Goal: Task Accomplishment & Management: Complete application form

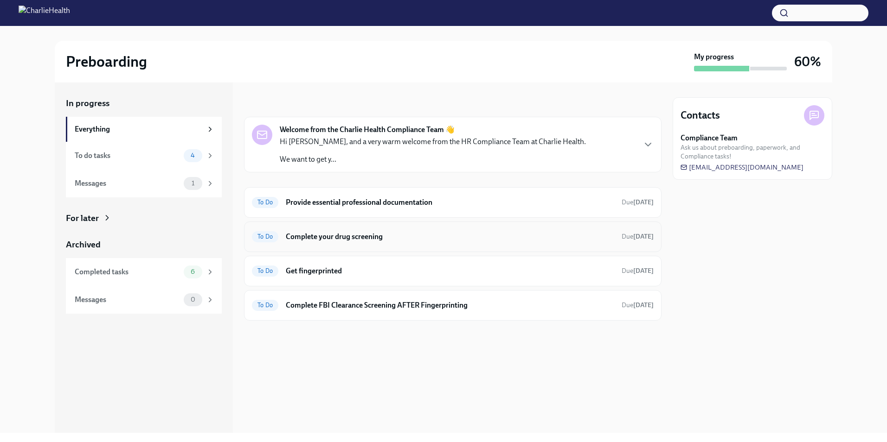
click at [350, 234] on h6 "Complete your drug screening" at bounding box center [450, 237] width 328 height 10
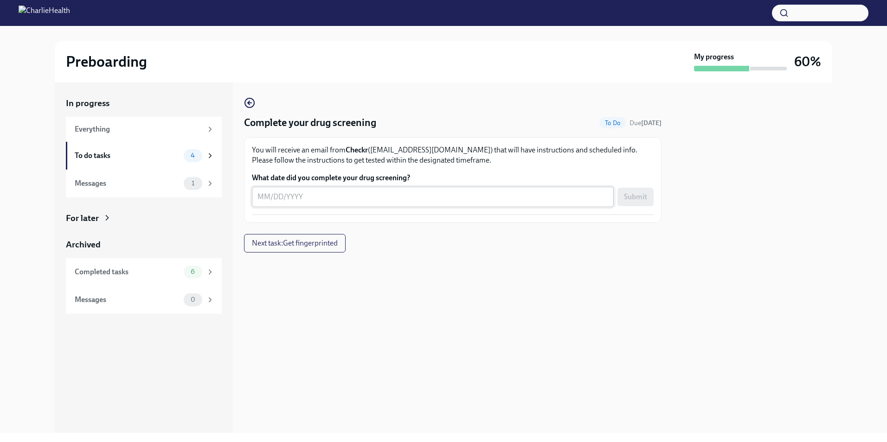
click at [259, 198] on textarea "What date did you complete your drug screening?" at bounding box center [432, 197] width 351 height 11
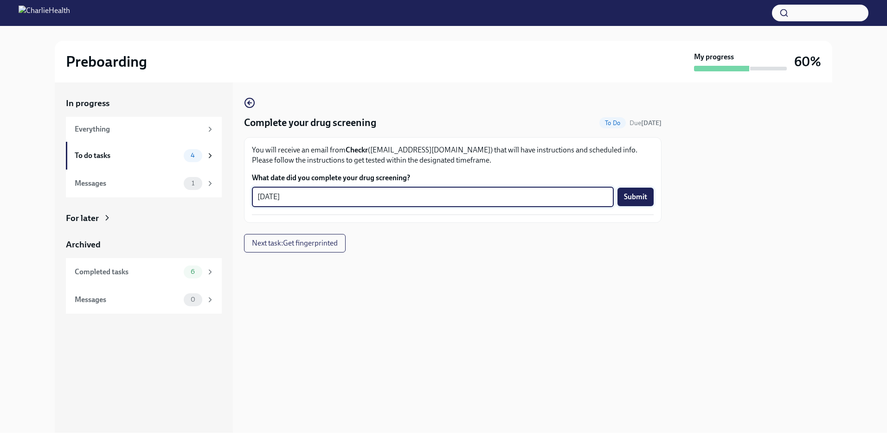
type textarea "[DATE]"
click at [639, 201] on span "Submit" at bounding box center [635, 196] width 23 height 9
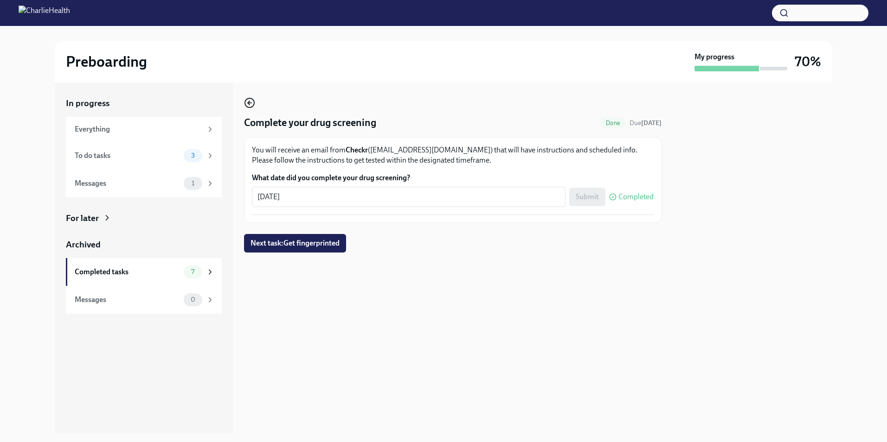
click at [248, 102] on icon "button" at bounding box center [249, 103] width 2 height 4
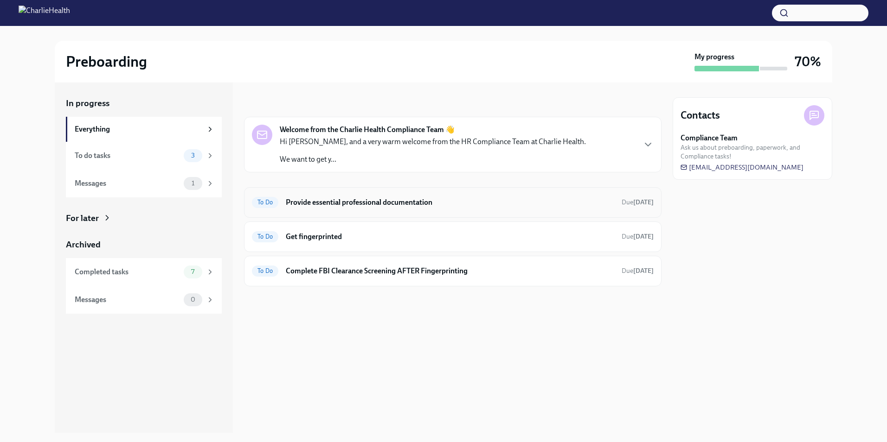
click at [370, 205] on h6 "Provide essential professional documentation" at bounding box center [450, 203] width 328 height 10
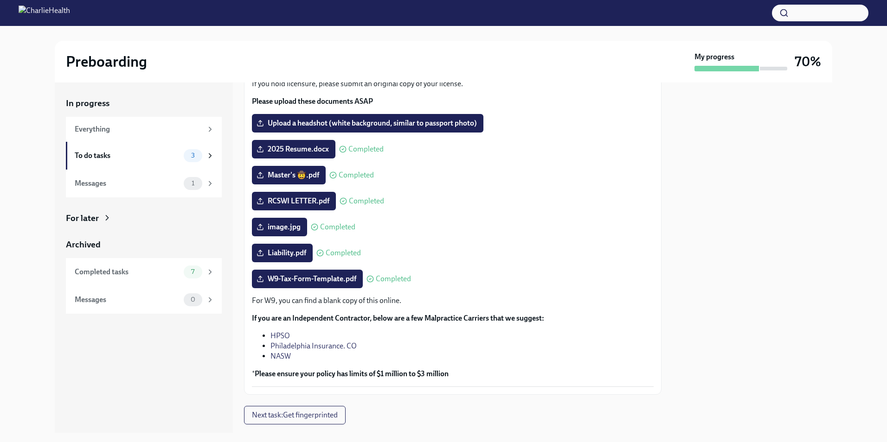
scroll to position [93, 0]
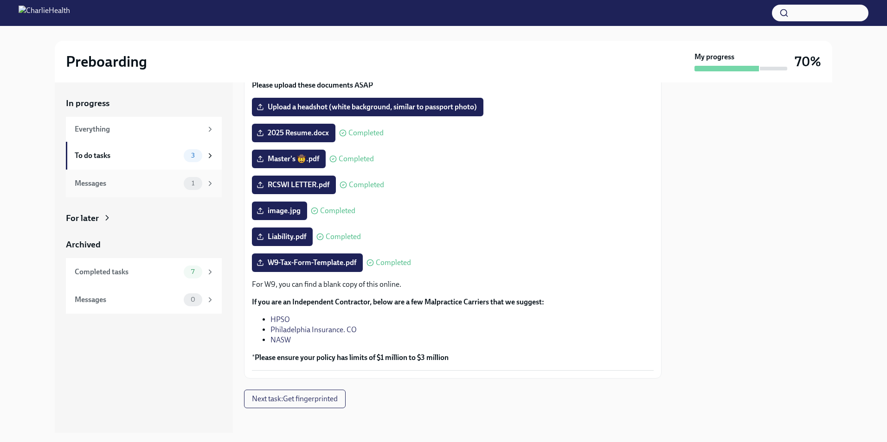
click at [135, 185] on div "Messages" at bounding box center [127, 184] width 105 height 10
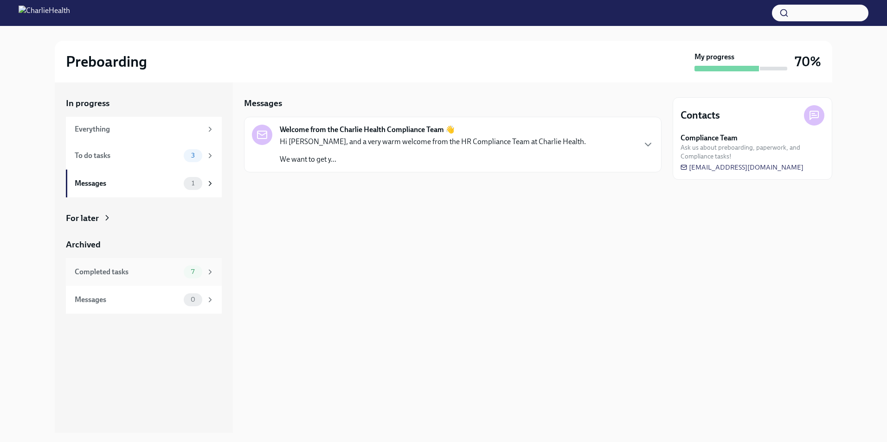
click at [162, 276] on div "Completed tasks" at bounding box center [127, 272] width 105 height 10
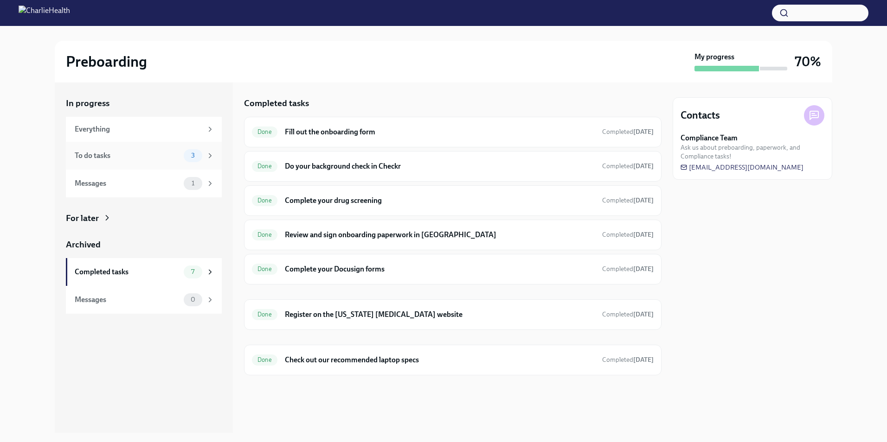
click at [123, 145] on div "To do tasks 3" at bounding box center [144, 156] width 156 height 28
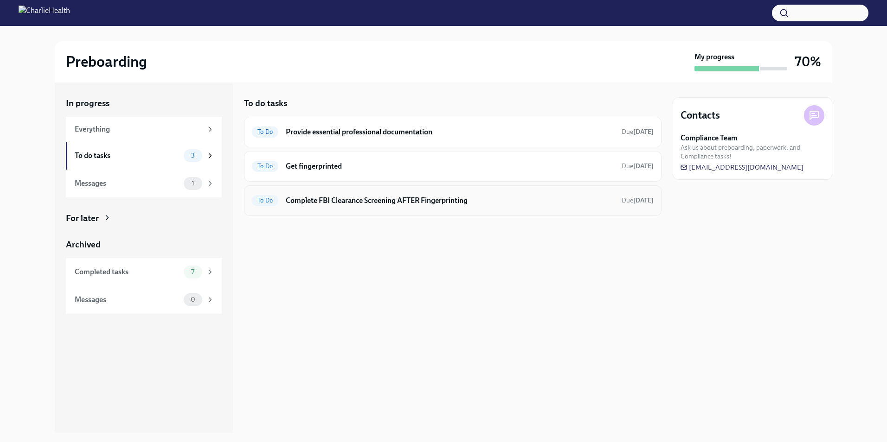
click at [334, 194] on div "To Do Complete FBI Clearance Screening AFTER Fingerprinting Due [DATE]" at bounding box center [453, 200] width 402 height 15
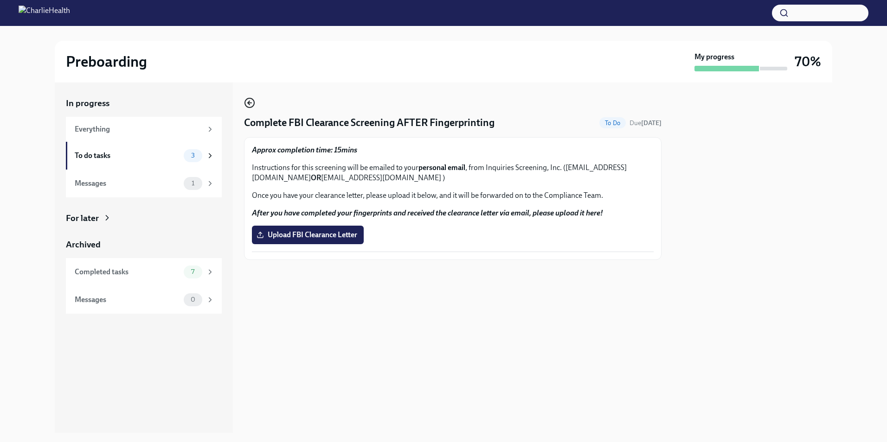
click at [249, 104] on icon "button" at bounding box center [249, 102] width 11 height 11
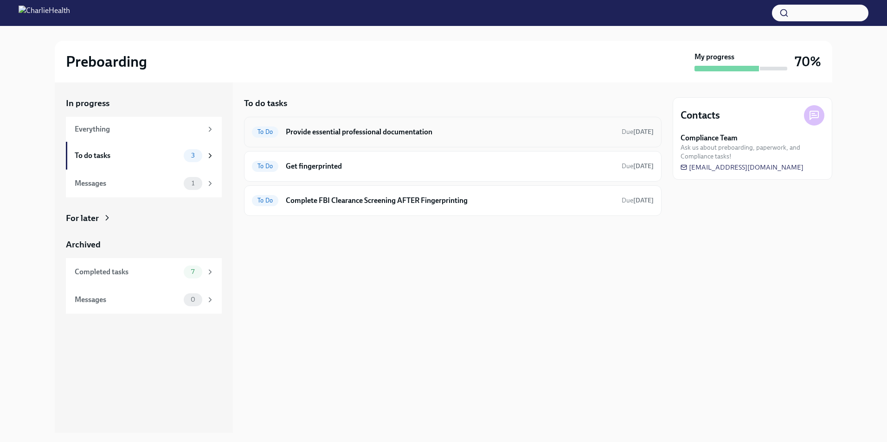
click at [349, 132] on h6 "Provide essential professional documentation" at bounding box center [450, 132] width 328 height 10
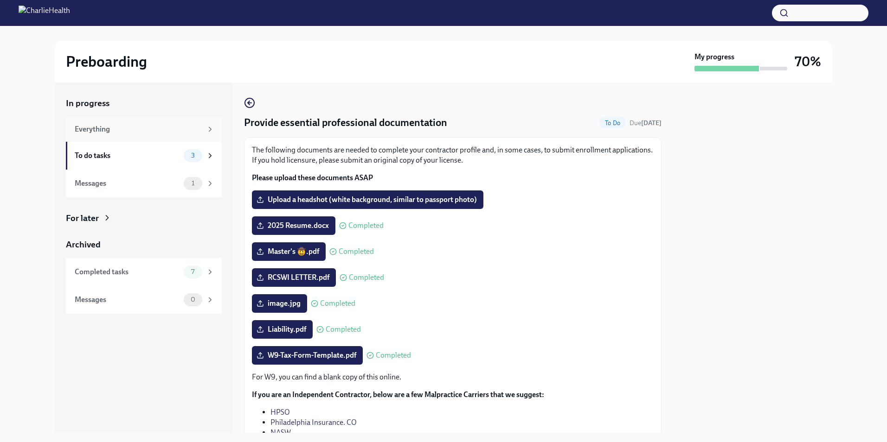
click at [111, 124] on div "Everything" at bounding box center [139, 129] width 128 height 10
